Goal: Task Accomplishment & Management: Manage account settings

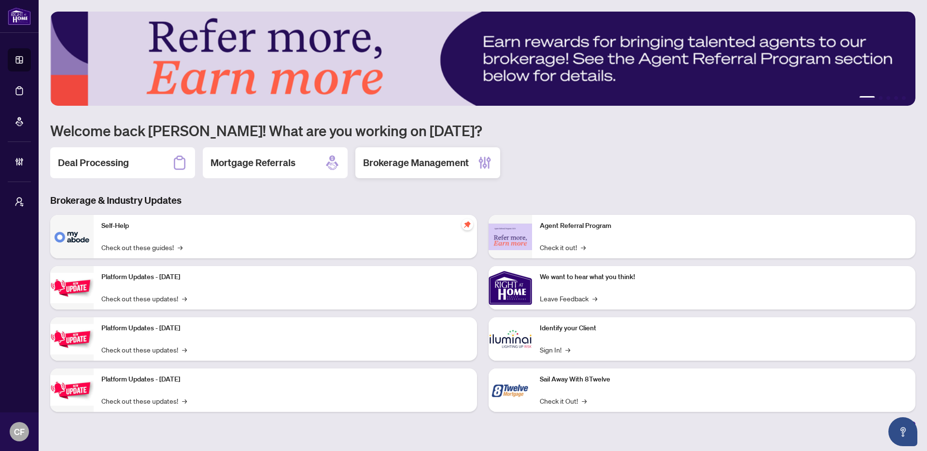
click at [412, 169] on h2 "Brokerage Management" at bounding box center [416, 163] width 106 height 14
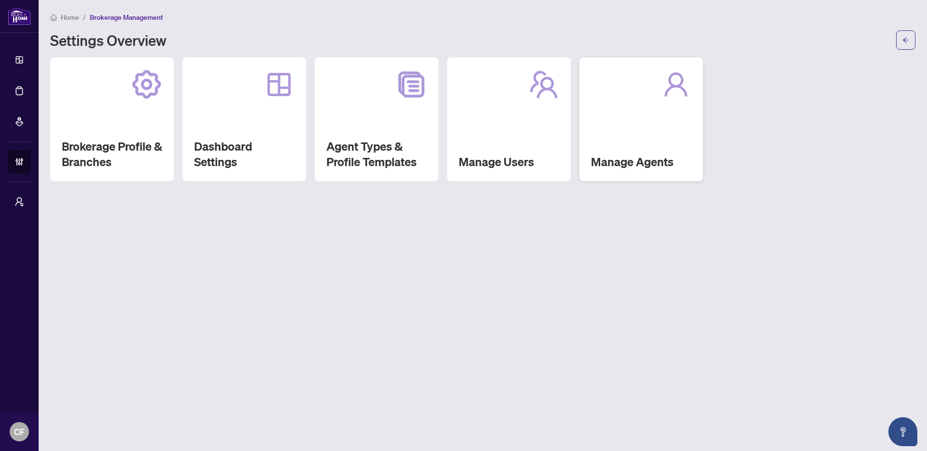
click at [678, 105] on div "Manage Agents" at bounding box center [641, 119] width 124 height 124
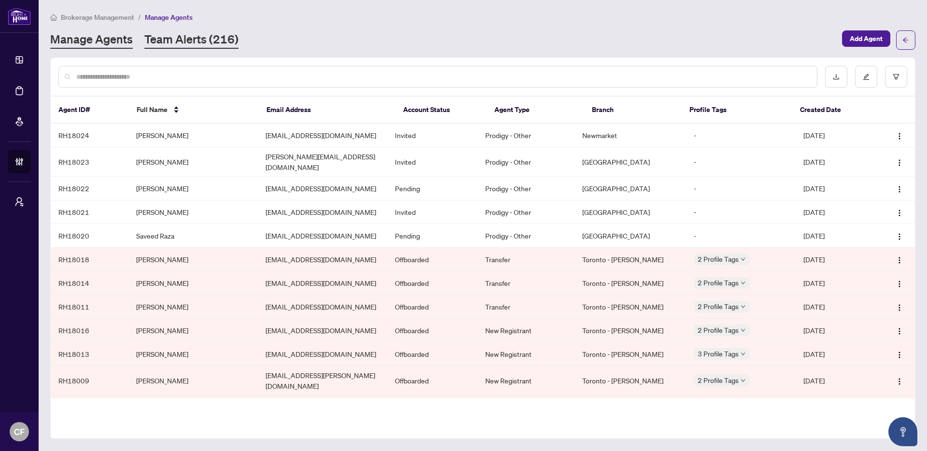
click at [226, 34] on link "Team Alerts (216)" at bounding box center [191, 39] width 94 height 17
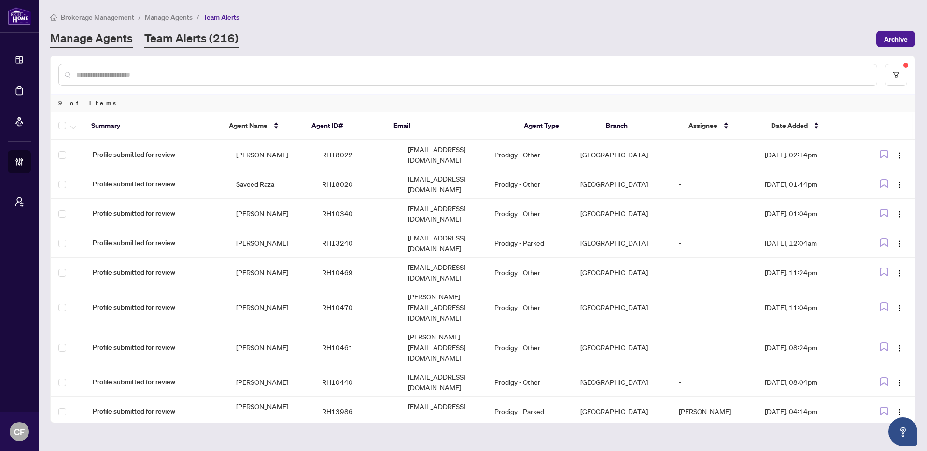
click at [128, 38] on link "Manage Agents" at bounding box center [91, 38] width 83 height 17
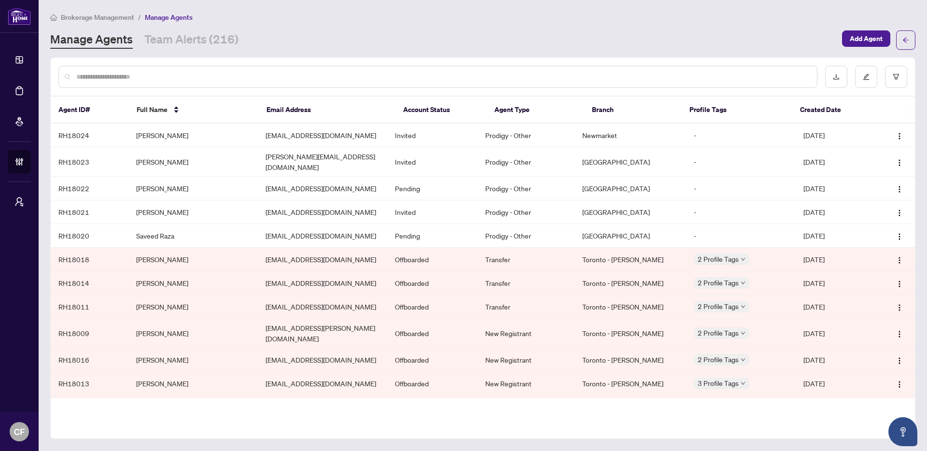
click at [141, 77] on input "text" at bounding box center [442, 76] width 733 height 11
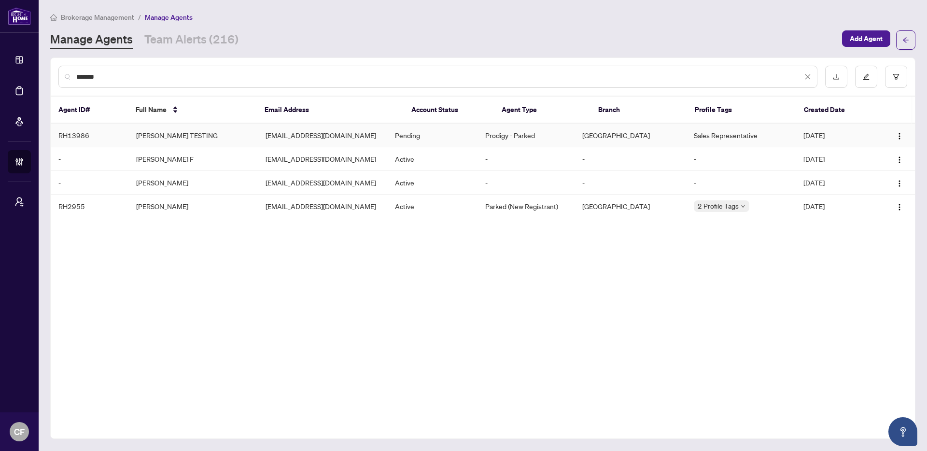
type input "*******"
click at [329, 143] on td "[EMAIL_ADDRESS][DOMAIN_NAME]" at bounding box center [322, 136] width 129 height 24
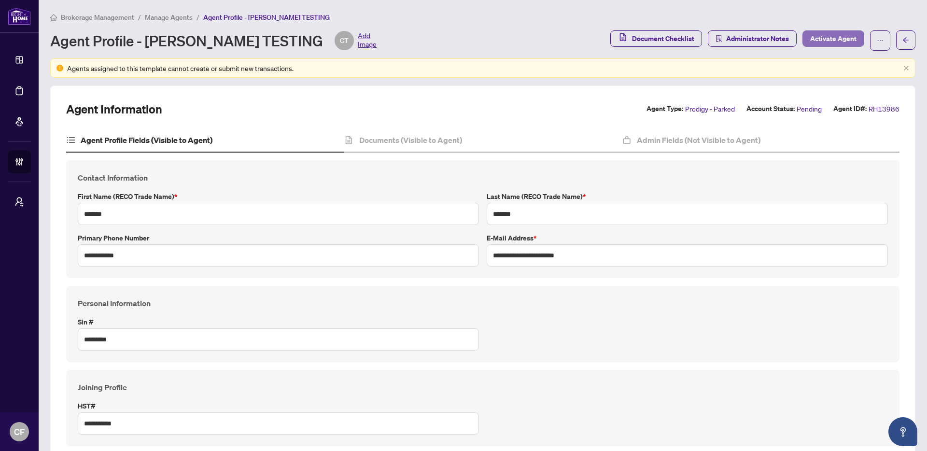
click at [830, 38] on span "Activate Agent" at bounding box center [833, 38] width 46 height 15
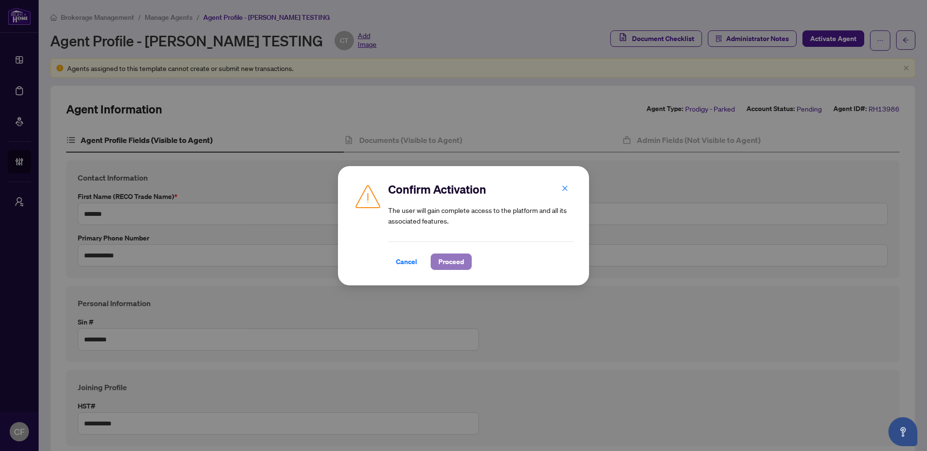
click at [468, 259] on button "Proceed" at bounding box center [451, 261] width 41 height 16
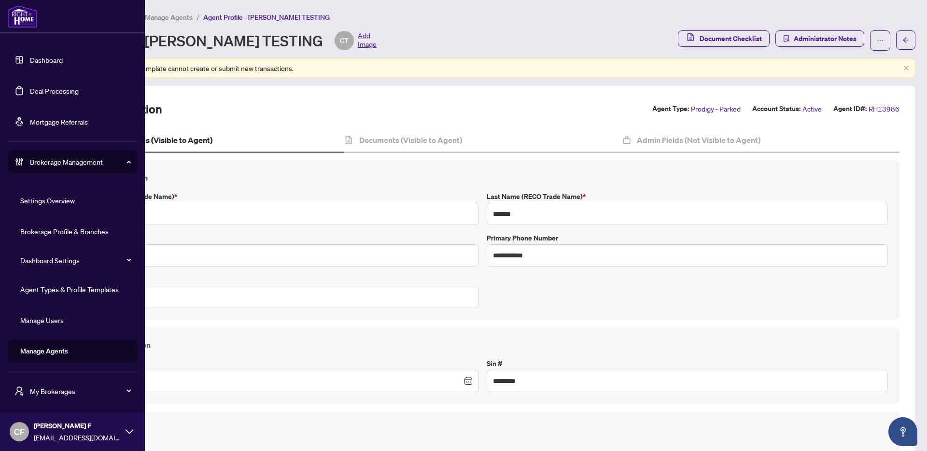
click at [67, 431] on div "[PERSON_NAME] F [EMAIL_ADDRESS][DOMAIN_NAME]" at bounding box center [77, 431] width 87 height 22
click at [39, 393] on span "Logout" at bounding box center [39, 394] width 22 height 15
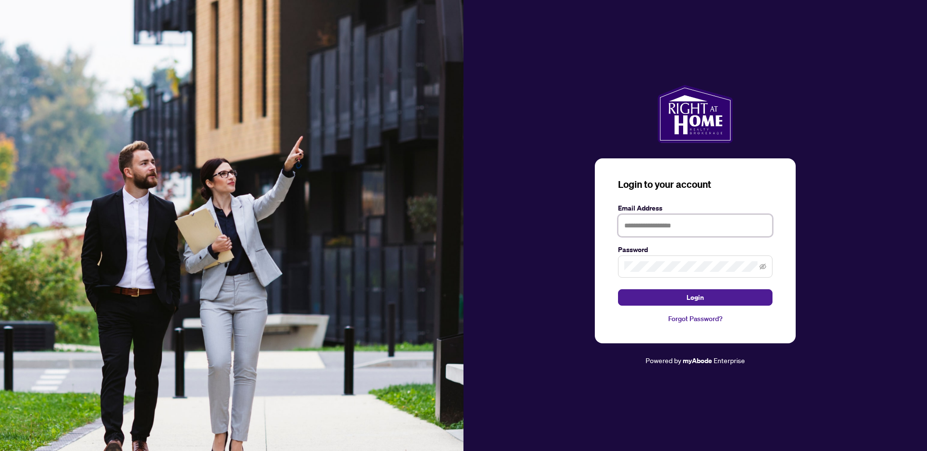
type input "**********"
click at [678, 296] on button "Login" at bounding box center [695, 297] width 154 height 16
